Goal: Transaction & Acquisition: Purchase product/service

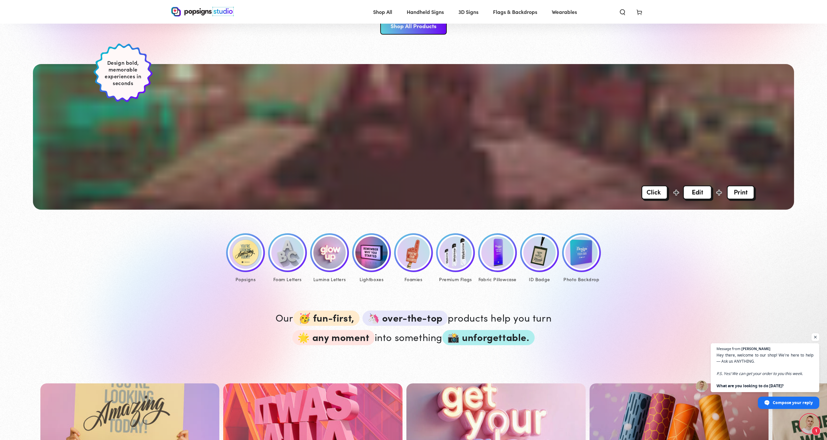
scroll to position [135, 1]
click at [247, 263] on img at bounding box center [245, 253] width 32 height 32
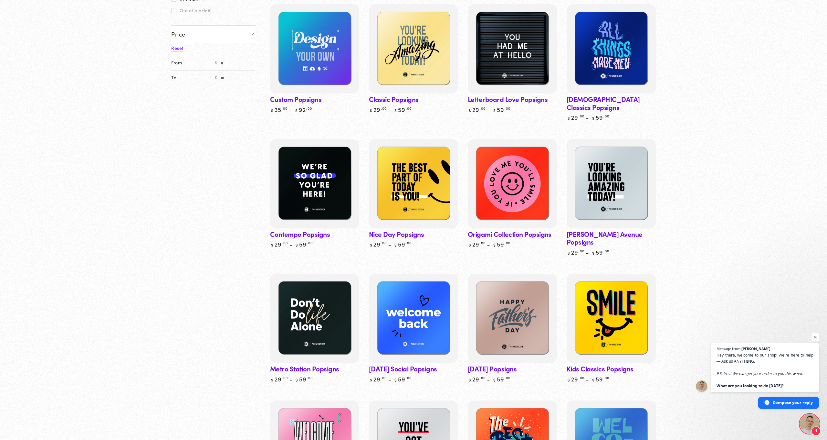
scroll to position [107, 0]
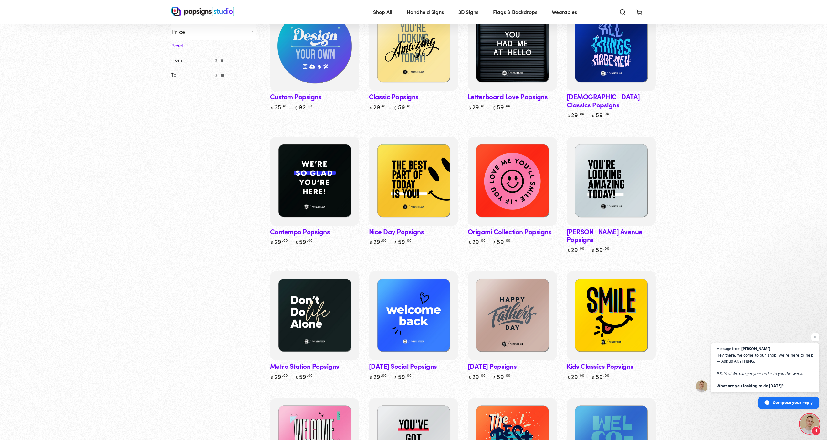
click at [313, 73] on img at bounding box center [315, 46] width 92 height 92
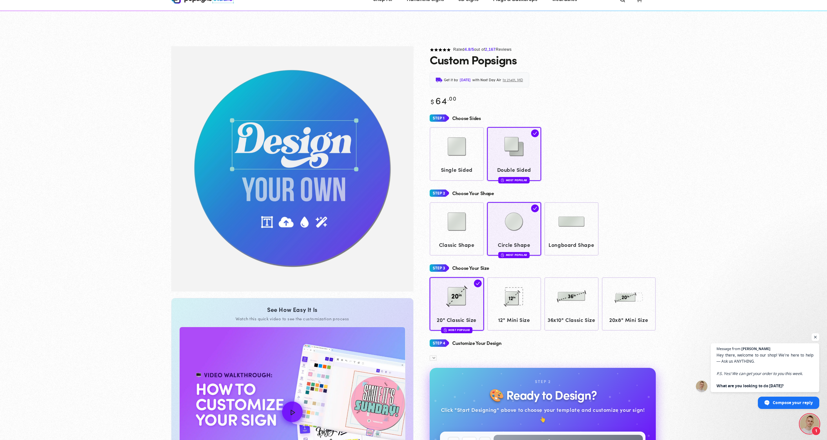
scroll to position [48, 0]
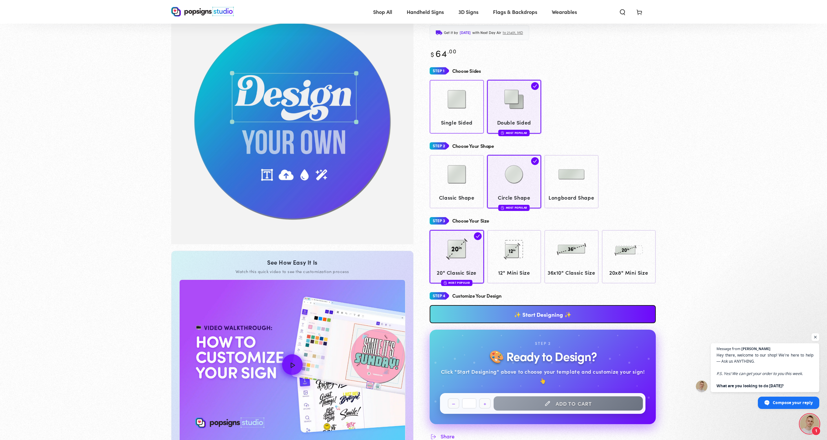
click at [471, 118] on span "Single Sided" at bounding box center [457, 122] width 48 height 9
click at [472, 169] on img at bounding box center [457, 174] width 32 height 32
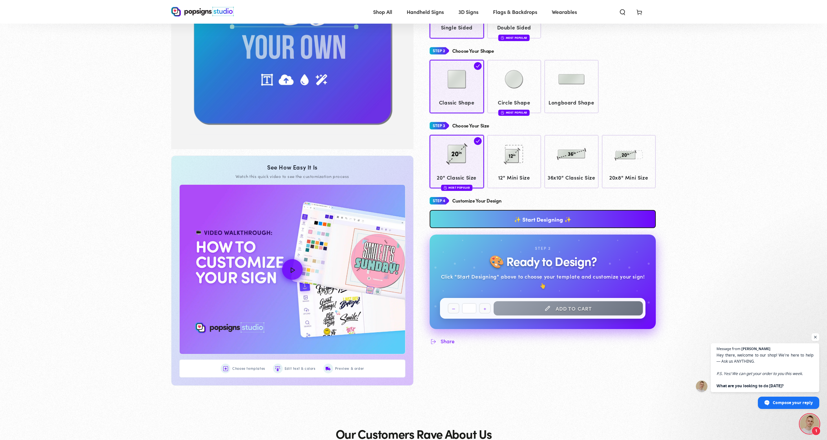
scroll to position [144, 0]
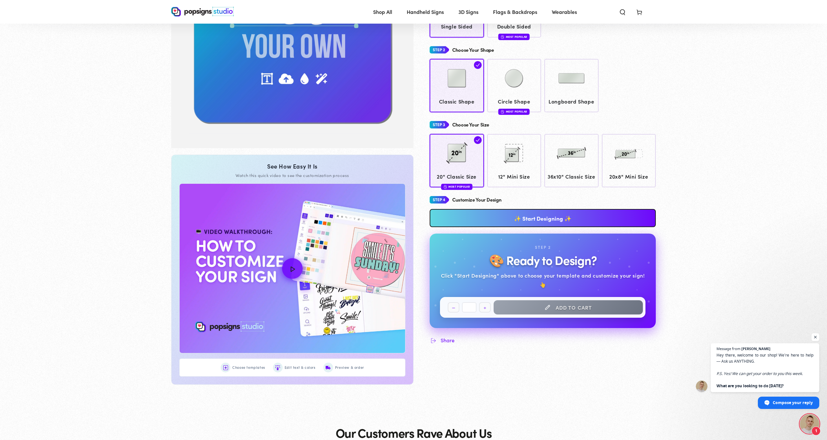
click at [513, 222] on link "✨ Start Designing ✨" at bounding box center [543, 218] width 226 height 18
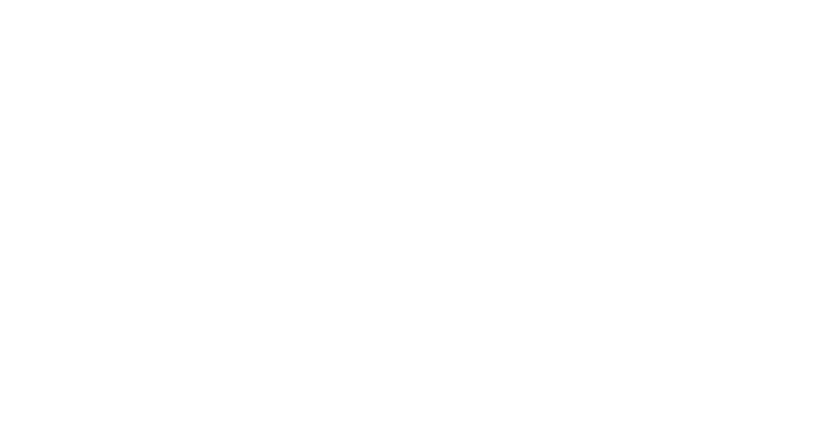
scroll to position [0, 0]
type textarea "An ancient tree with a door leading to a magical world"
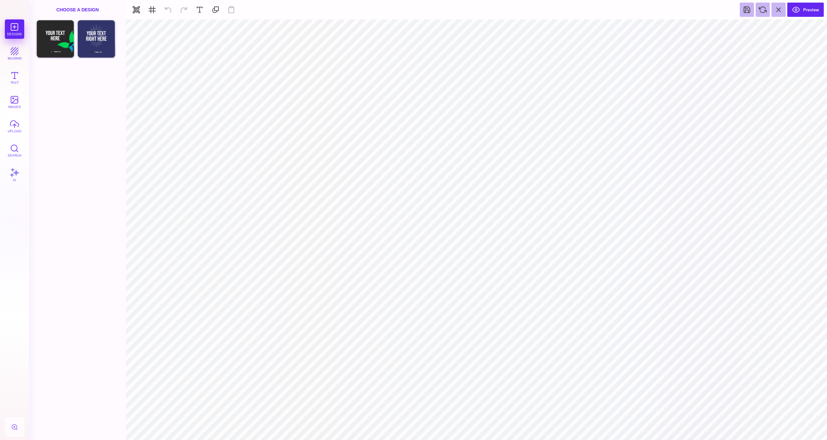
type input "#F1F1F2"
click at [11, 76] on button "Text" at bounding box center [14, 77] width 19 height 19
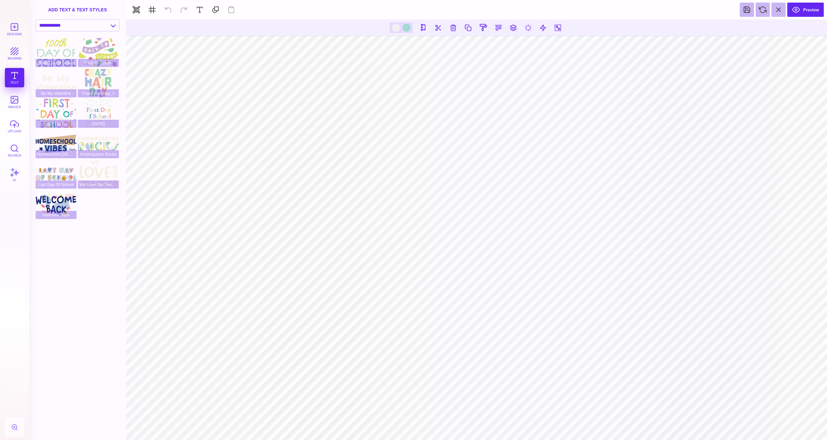
click at [13, 75] on div "Designs bkgrnd Text images upload Search AI" at bounding box center [14, 229] width 29 height 420
click at [203, 8] on button at bounding box center [200, 10] width 14 height 14
type textarea "**********"
